Goal: Check status: Check status

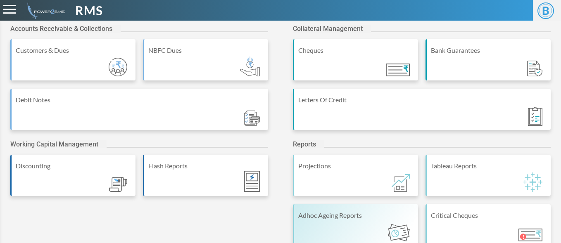
click at [317, 222] on div "Adhoc Ageing Reports" at bounding box center [355, 225] width 125 height 41
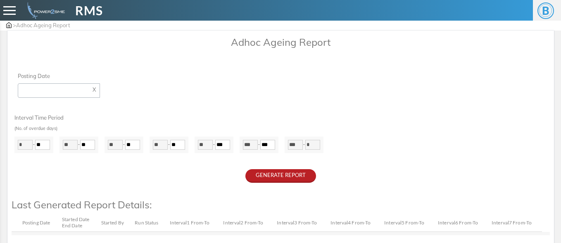
type input "**********"
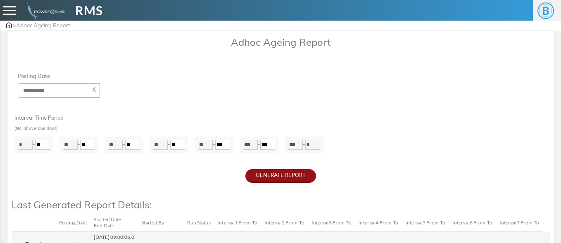
click at [302, 176] on button "GENERATE REPORT" at bounding box center [280, 176] width 71 height 14
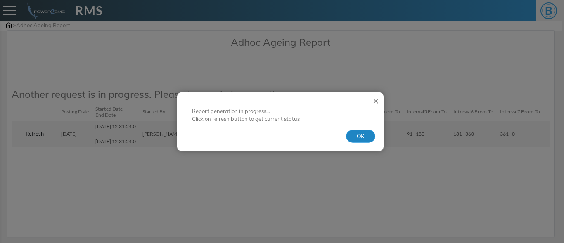
click at [356, 138] on button "OK" at bounding box center [360, 136] width 29 height 13
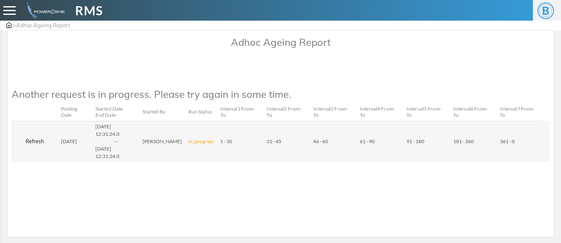
click at [34, 143] on button "Refresh" at bounding box center [35, 141] width 40 height 13
click at [40, 142] on button "Refresh" at bounding box center [35, 141] width 40 height 13
click at [31, 142] on button "Refresh" at bounding box center [35, 141] width 40 height 13
